Goal: Find specific fact: Find specific fact

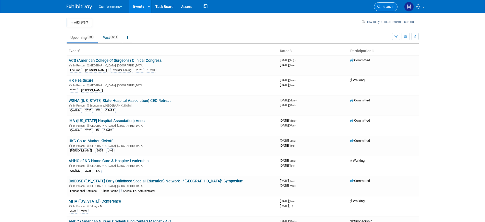
click at [386, 6] on span "Search" at bounding box center [387, 7] width 12 height 4
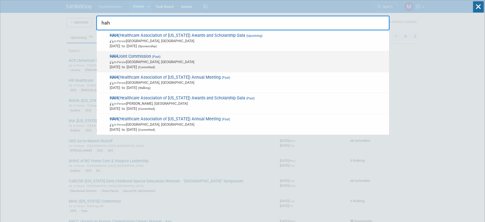
type input "hah"
click at [163, 59] on span "In-Person Honolulu, HI" at bounding box center [248, 61] width 277 height 5
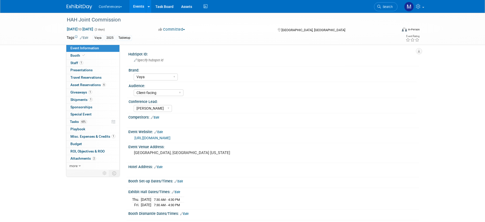
select select "Vaya"
select select "Client-facing"
select select "[PERSON_NAME]"
click at [102, 84] on span "6" at bounding box center [104, 85] width 4 height 4
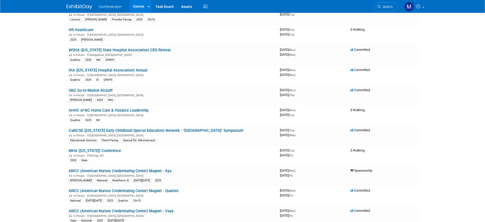
scroll to position [54, 0]
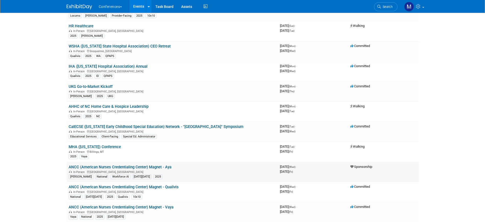
click at [166, 167] on link "ANCC (American Nurses Credentialing Center) Magnet - Aya" at bounding box center [120, 167] width 103 height 5
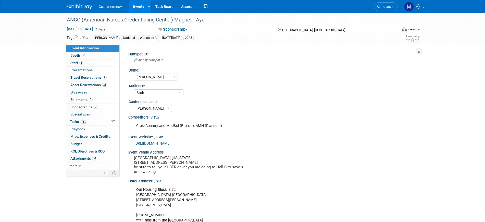
select select "[PERSON_NAME]"
select select "Both"
select select "[PERSON_NAME]"
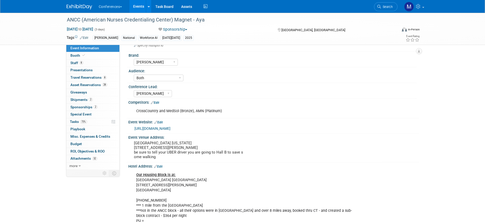
scroll to position [20, 0]
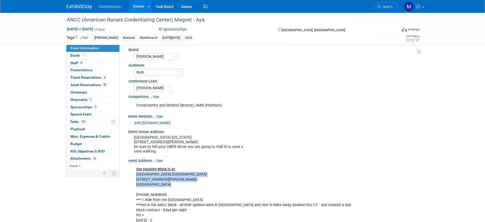
drag, startPoint x: 172, startPoint y: 190, endPoint x: 137, endPoint y: 179, distance: 36.6
copy div "Hyatt Place Atlanta Centennial Park 300 Luckie Street NW Atlanta, GA 30313"
click at [381, 7] on span "Search" at bounding box center [387, 7] width 12 height 4
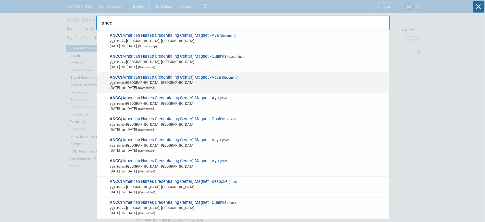
type input "ancc"
click at [225, 80] on span "In-Person [GEOGRAPHIC_DATA], [GEOGRAPHIC_DATA]" at bounding box center [248, 82] width 277 height 5
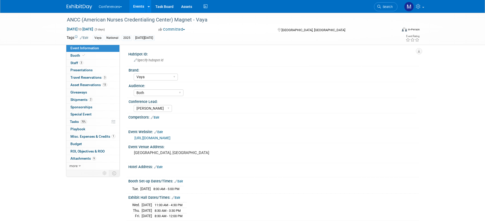
select select "Vaya"
select select "Both"
select select "Marygrace"
click at [93, 76] on span "Travel Reservations 3" at bounding box center [88, 77] width 36 height 4
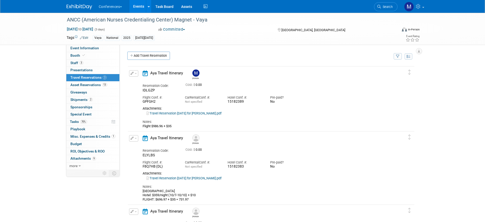
click at [165, 115] on link "Travel Reservation October 06 for MARYGRACE LEGROS.pdf" at bounding box center [184, 113] width 75 height 4
click at [98, 51] on link "Event Information" at bounding box center [92, 48] width 53 height 7
select select "Vaya"
select select "Both"
select select "[PERSON_NAME]"
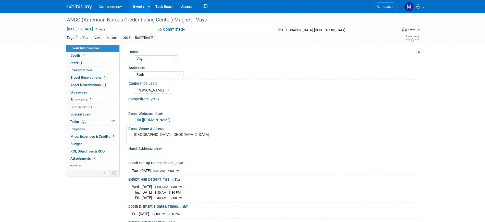
scroll to position [19, 0]
click at [385, 5] on span "Search" at bounding box center [387, 7] width 12 height 4
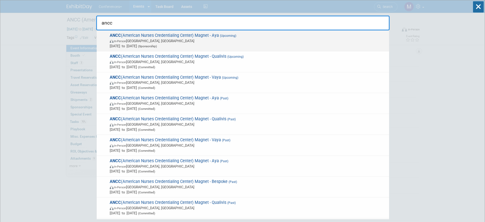
type input "ancc"
click at [222, 42] on span "In-Person Atlanta, GA" at bounding box center [248, 40] width 277 height 5
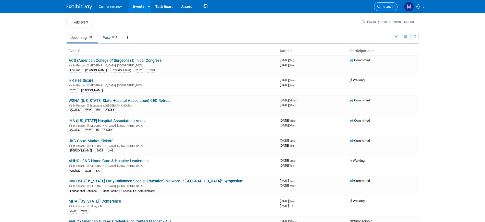
click at [380, 5] on icon at bounding box center [380, 7] width 4 height 4
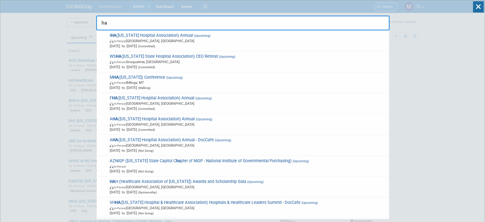
type input "h"
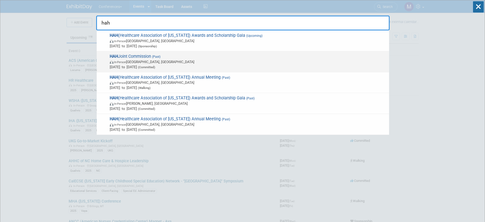
type input "hah"
click at [166, 64] on span "In-Person Honolulu, HI" at bounding box center [248, 61] width 277 height 5
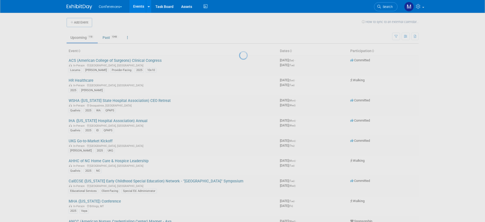
click at [239, 64] on div at bounding box center [242, 111] width 7 height 222
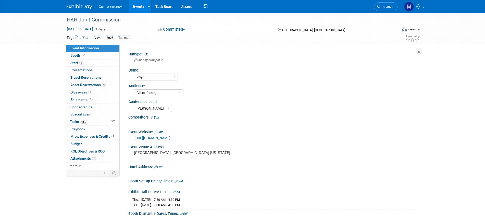
select select "Vaya"
select select "Client-facing"
select select "Marygrace"
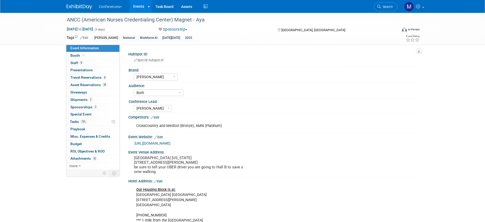
select select "[PERSON_NAME]"
select select "Both"
select select "[PERSON_NAME]"
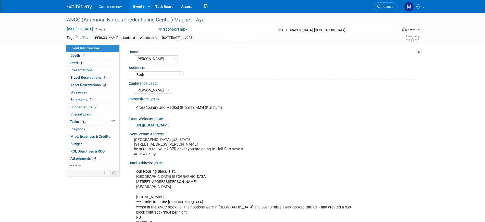
scroll to position [18, 0]
drag, startPoint x: 170, startPoint y: 192, endPoint x: 135, endPoint y: 183, distance: 36.2
drag, startPoint x: 195, startPoint y: 181, endPoint x: 135, endPoint y: 182, distance: 59.7
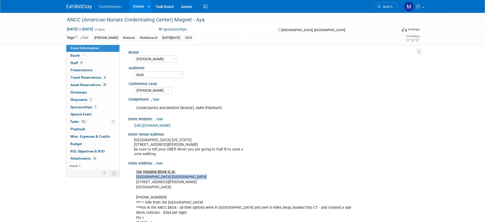
copy div "[GEOGRAPHIC_DATA] [GEOGRAPHIC_DATA]"
drag, startPoint x: 196, startPoint y: 181, endPoint x: 137, endPoint y: 183, distance: 59.0
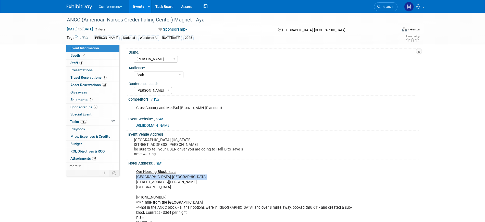
copy div "[GEOGRAPHIC_DATA] [GEOGRAPHIC_DATA]"
